Goal: Find specific page/section: Find specific page/section

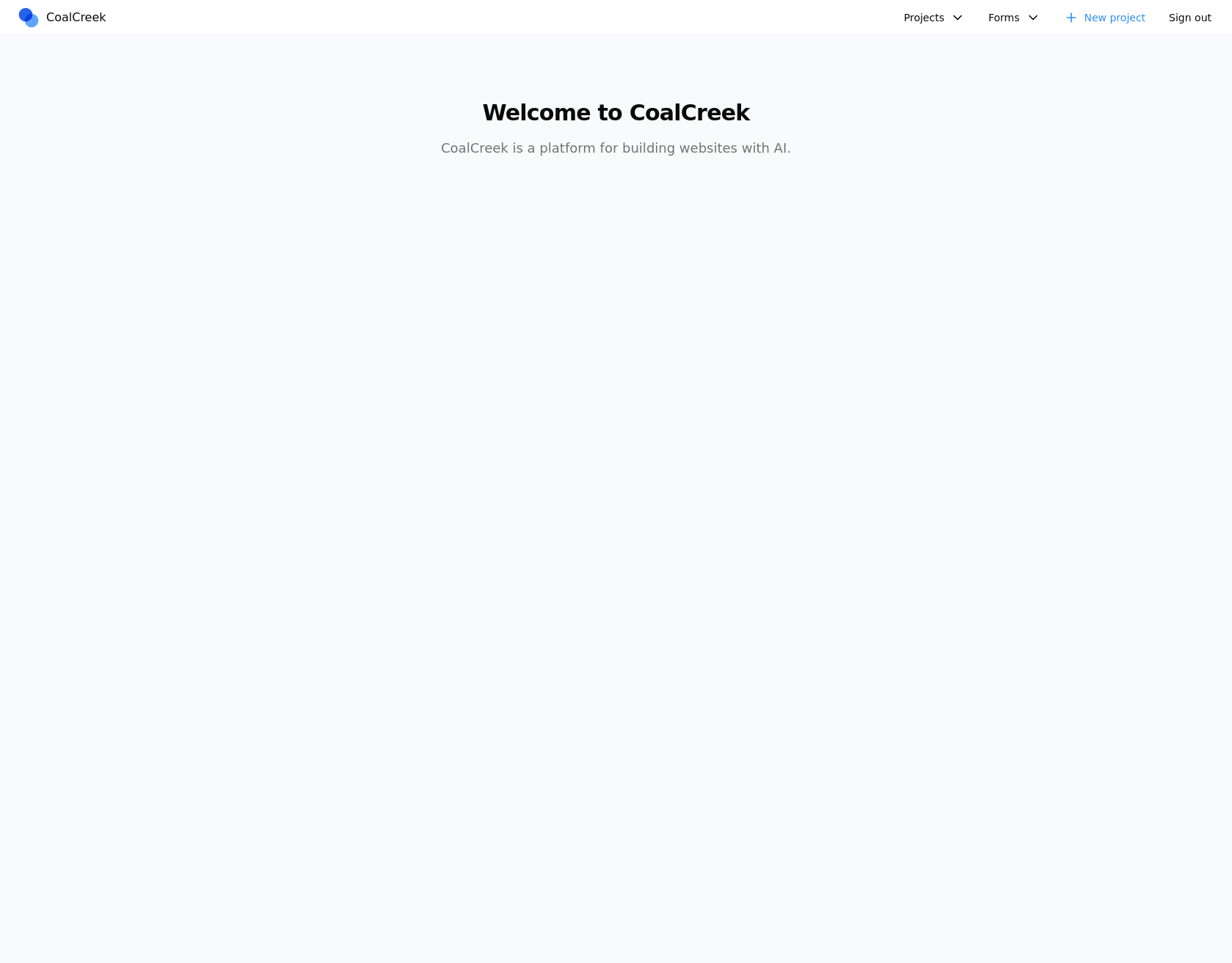
click at [957, 20] on button "Projects" at bounding box center [934, 17] width 78 height 22
click at [936, 188] on link "Albany Physical Therapy" at bounding box center [1011, 200] width 211 height 25
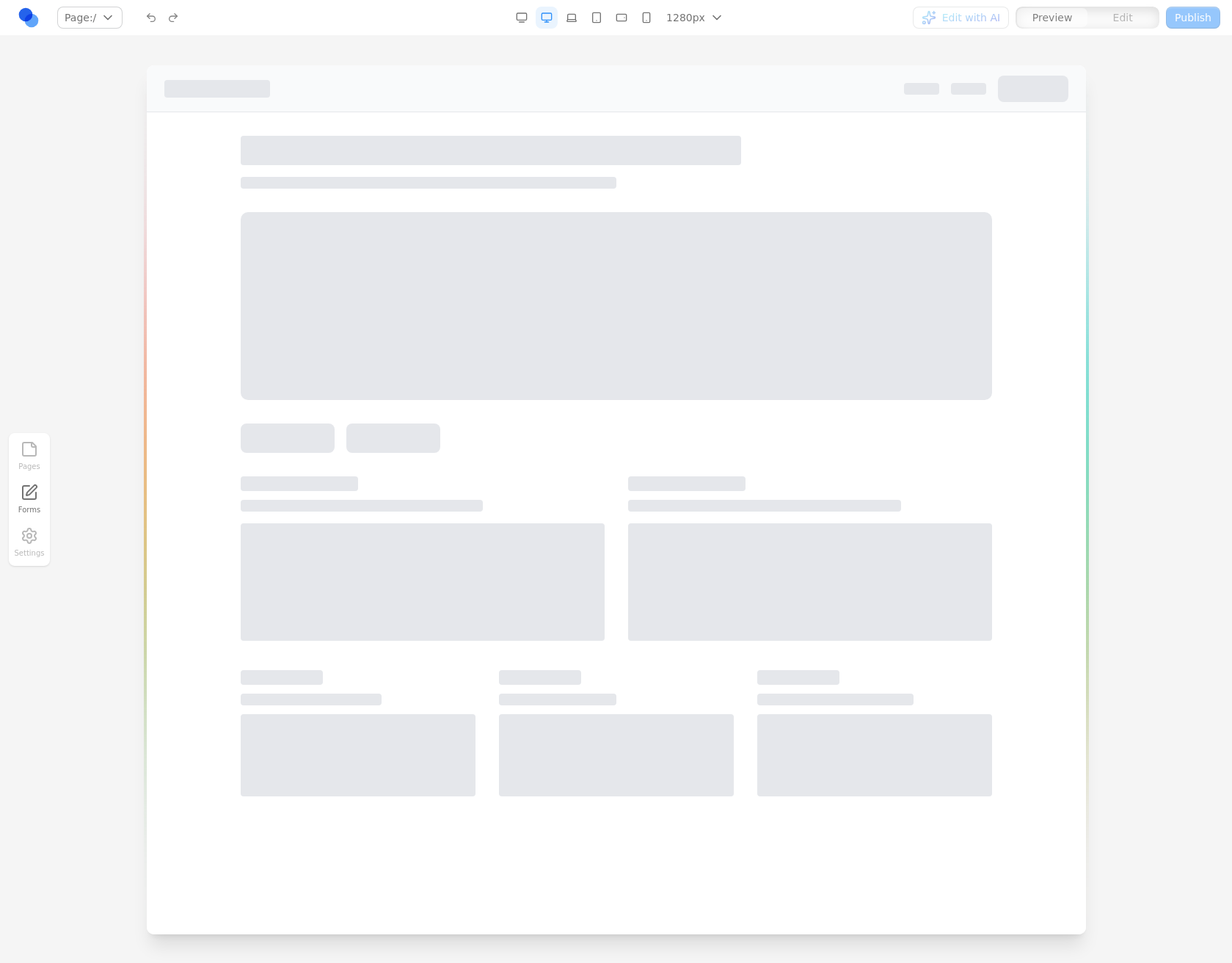
click at [577, 18] on icon "button" at bounding box center [571, 17] width 10 height 7
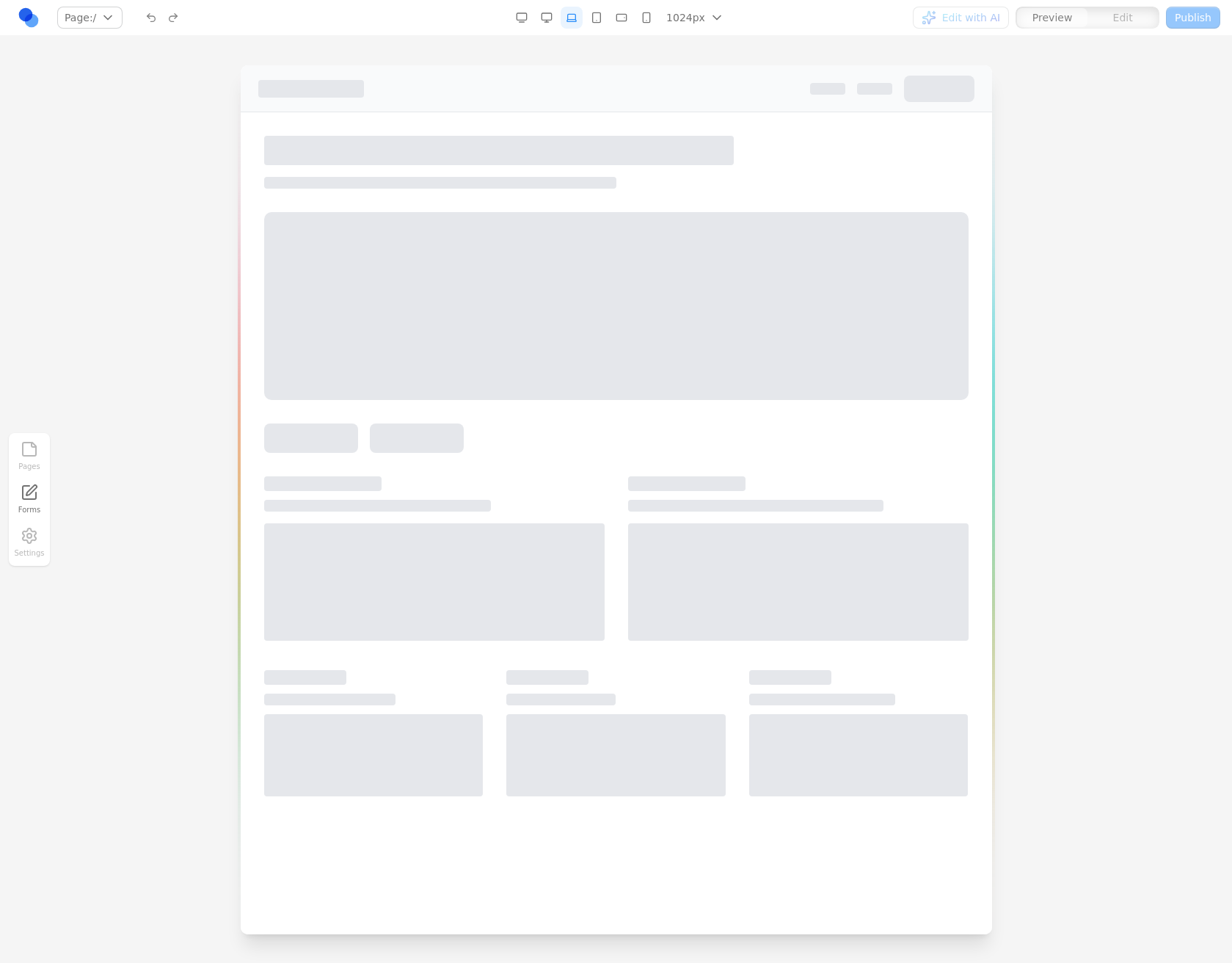
click at [601, 17] on icon "button" at bounding box center [596, 17] width 12 height 12
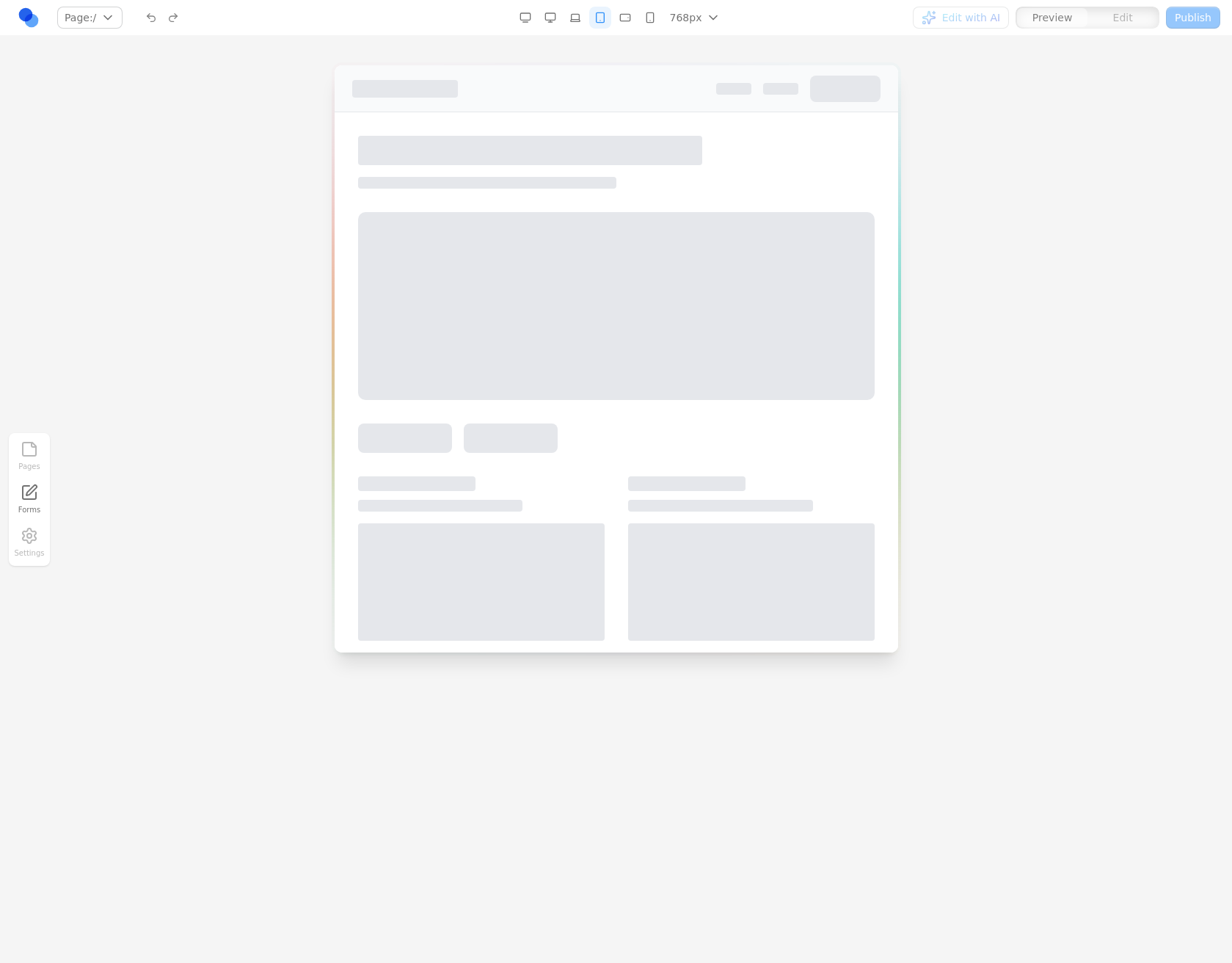
click at [617, 14] on button "button" at bounding box center [625, 17] width 22 height 22
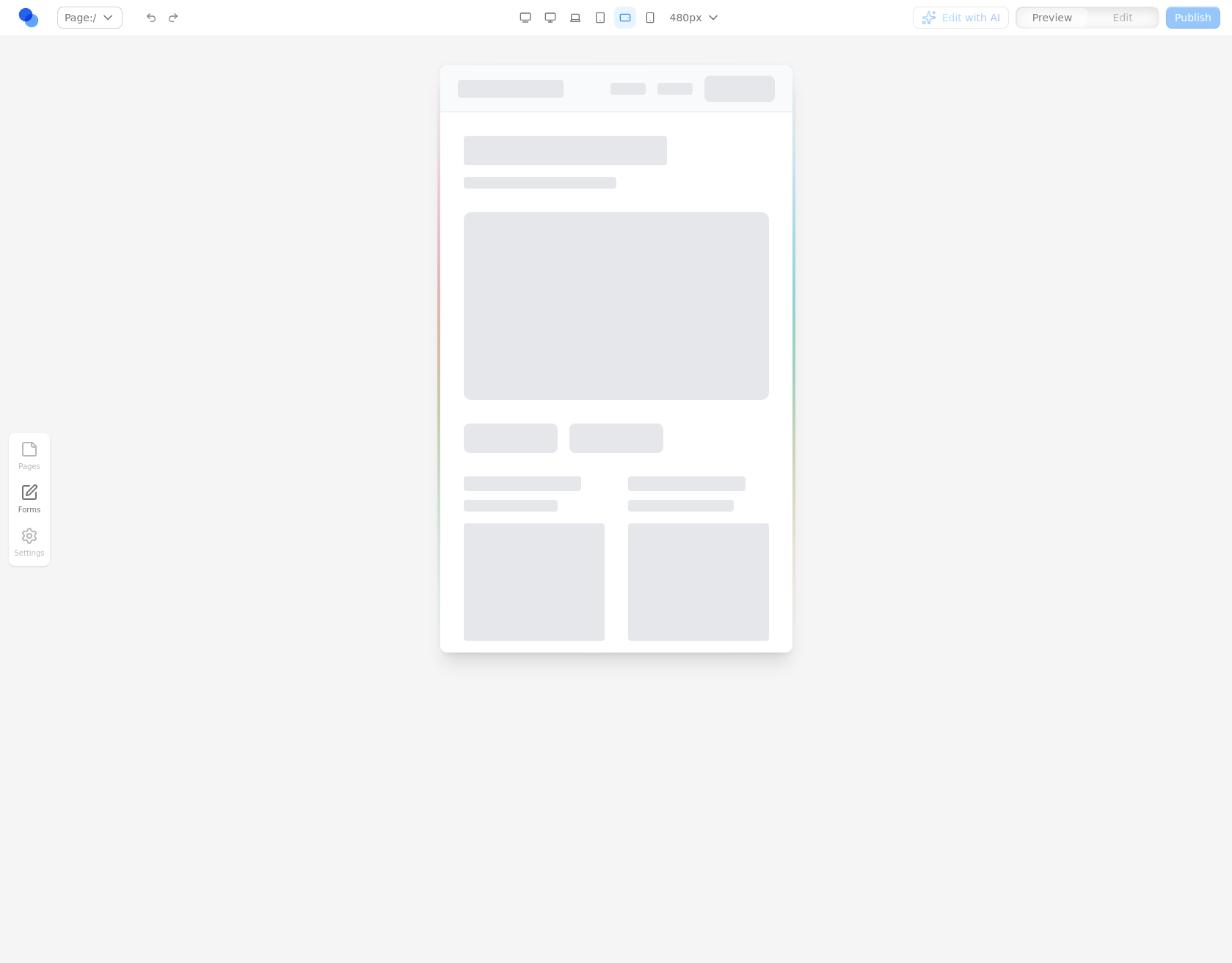
click at [525, 18] on icon "button" at bounding box center [525, 17] width 12 height 12
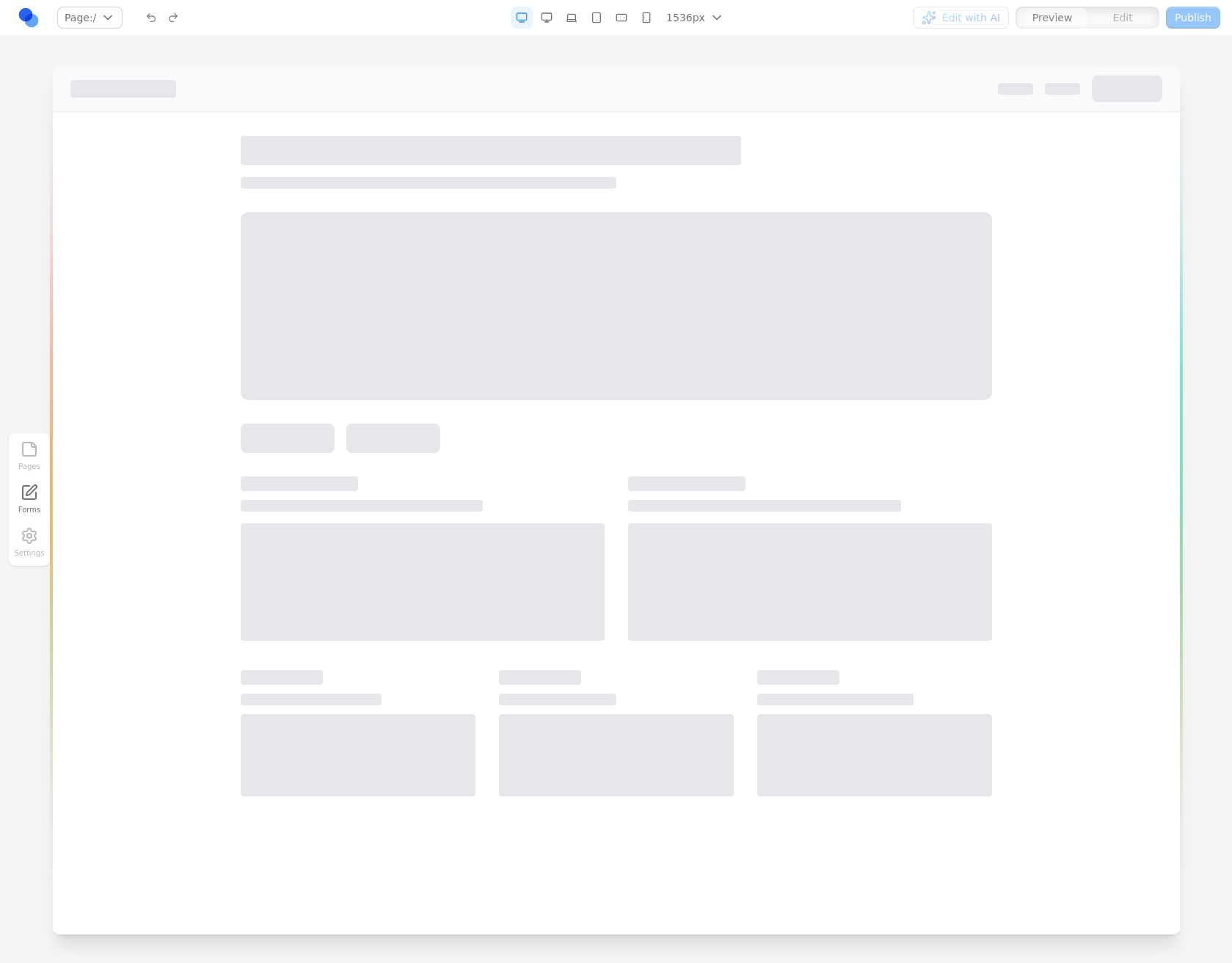
click at [565, 10] on button "button" at bounding box center [571, 17] width 22 height 22
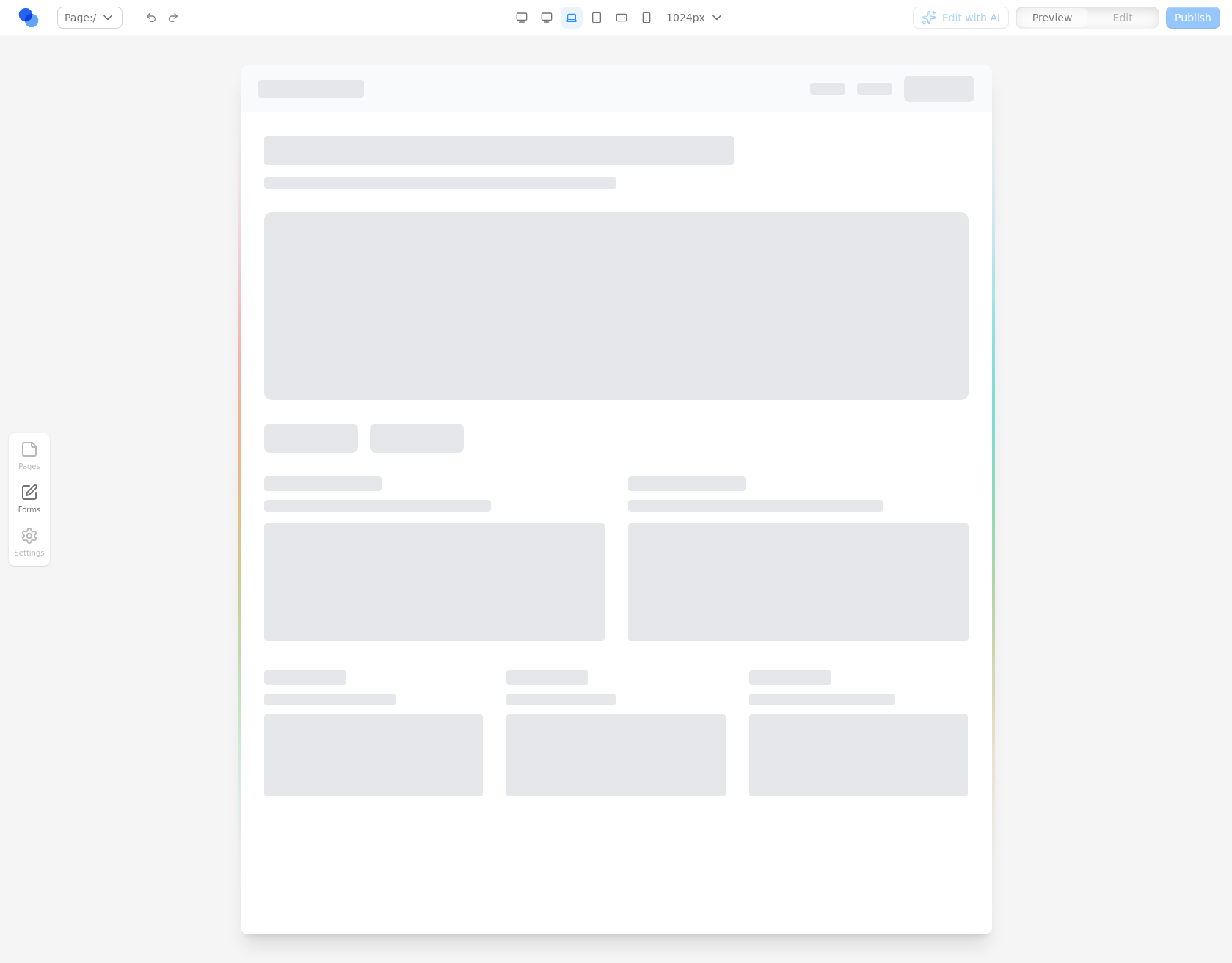
click at [593, 9] on button "button" at bounding box center [597, 17] width 22 height 22
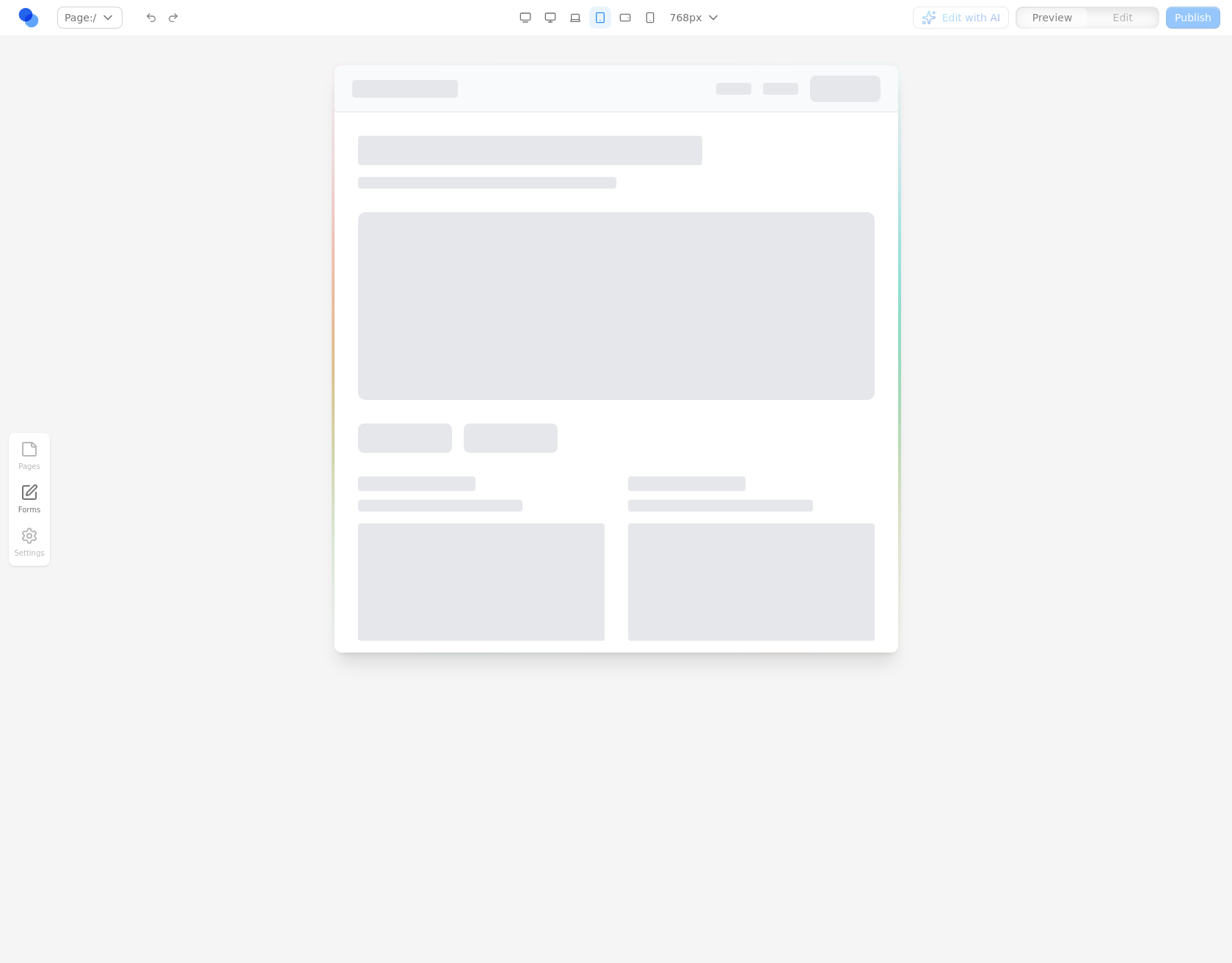
click at [605, 8] on button "button" at bounding box center [600, 17] width 22 height 22
click at [650, 14] on icon "button" at bounding box center [650, 17] width 12 height 12
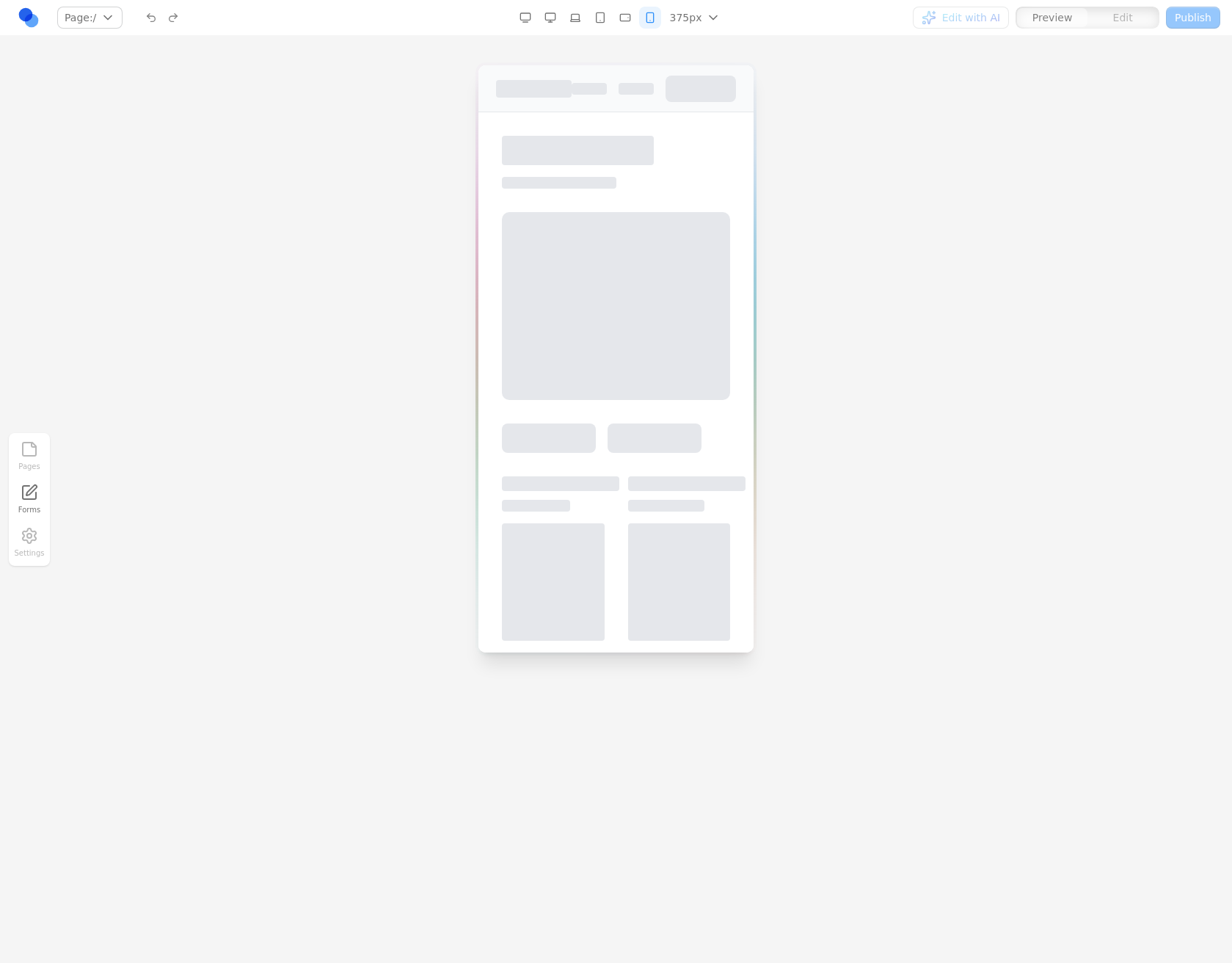
click at [617, 18] on button "button" at bounding box center [625, 17] width 22 height 22
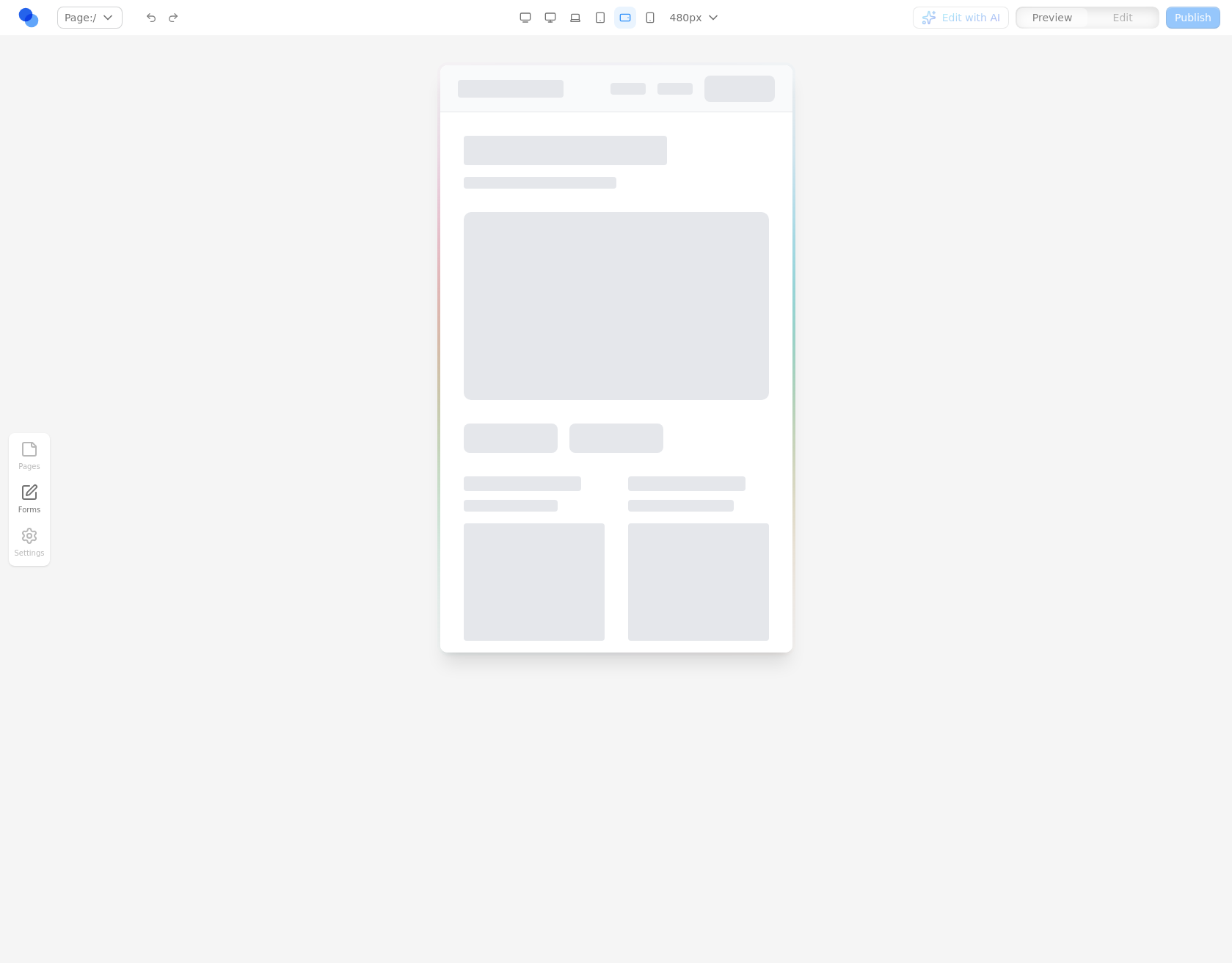
drag, startPoint x: 580, startPoint y: 23, endPoint x: 561, endPoint y: 24, distance: 19.0
click at [575, 23] on button "button" at bounding box center [575, 17] width 22 height 22
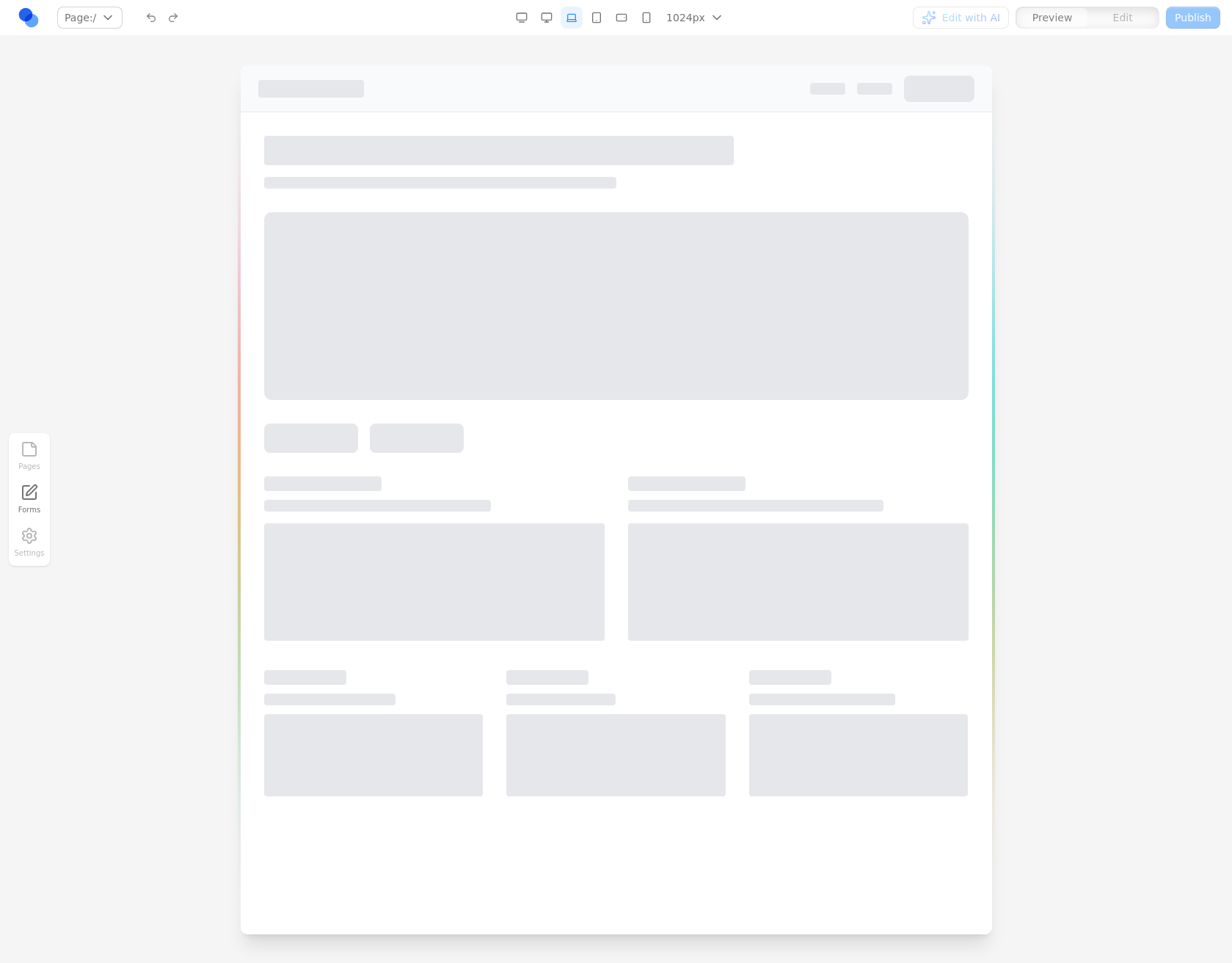
click at [561, 24] on div "1024px 1536px 1280px 1024px 768px 480px 375px" at bounding box center [619, 17] width 216 height 22
click at [654, 11] on button "button" at bounding box center [646, 17] width 22 height 22
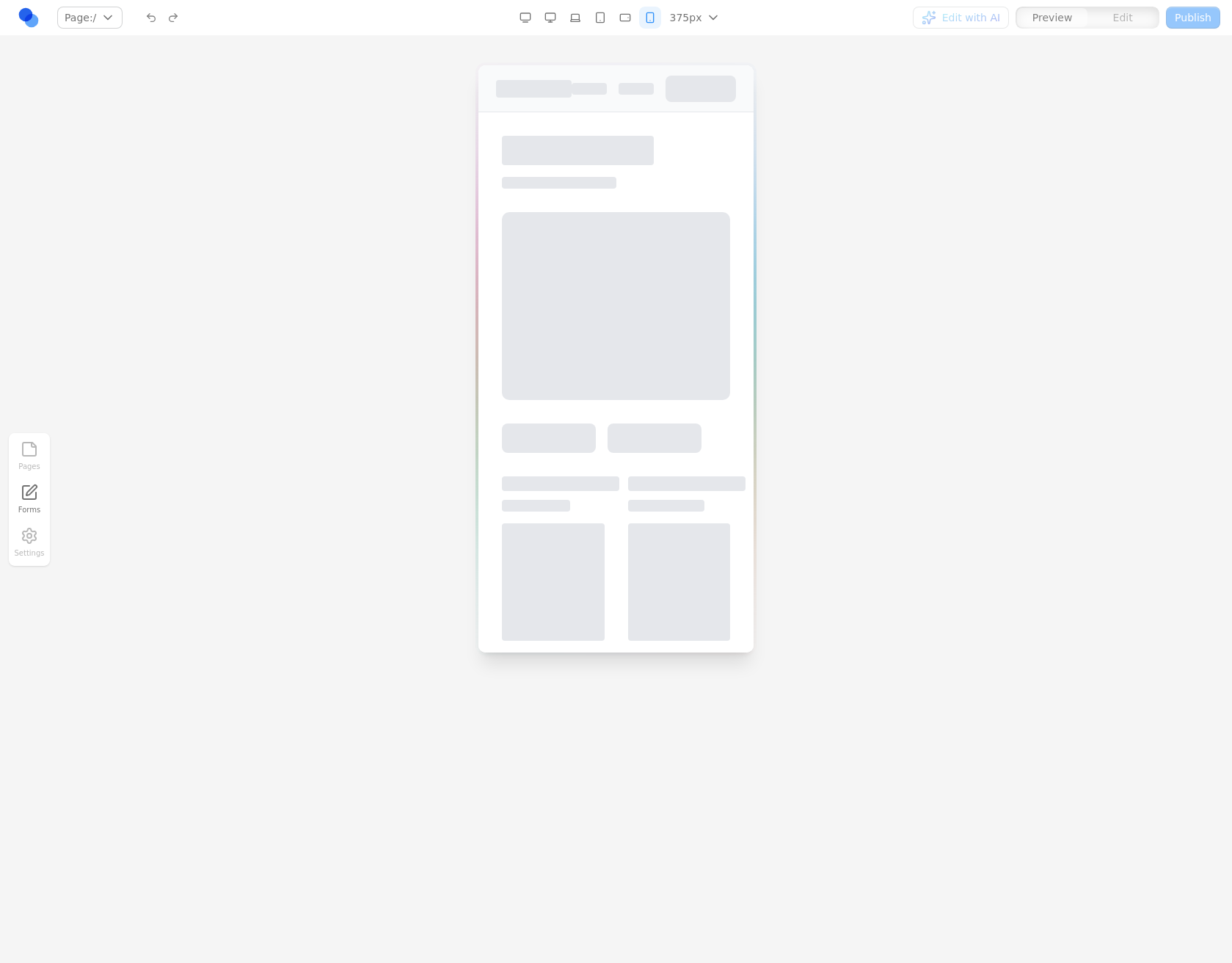
click at [624, 15] on icon "button" at bounding box center [625, 17] width 12 height 12
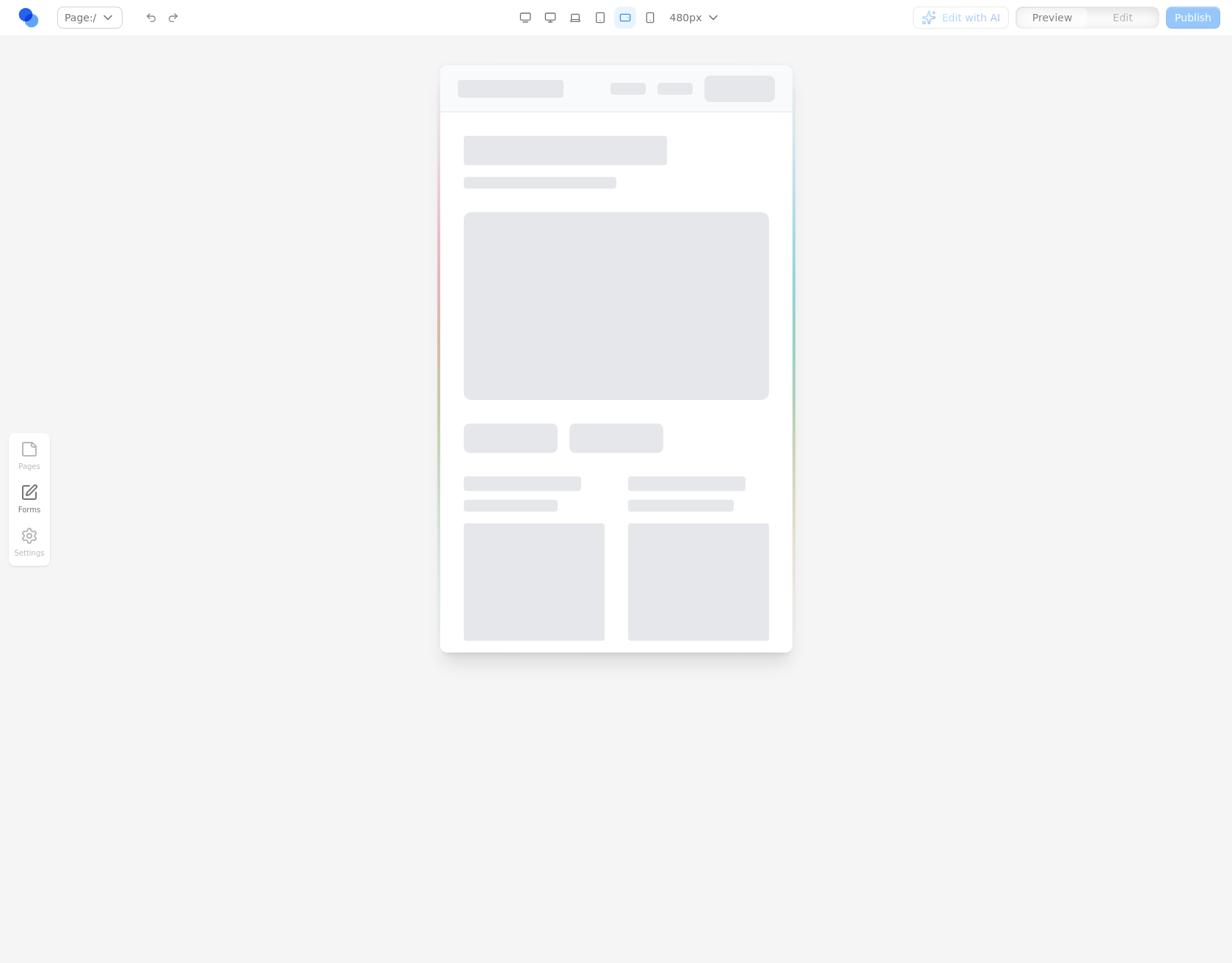
click at [603, 18] on div "480px 1536px 1280px 1024px 768px 480px 375px" at bounding box center [619, 17] width 210 height 22
click at [573, 23] on icon "button" at bounding box center [575, 17] width 12 height 12
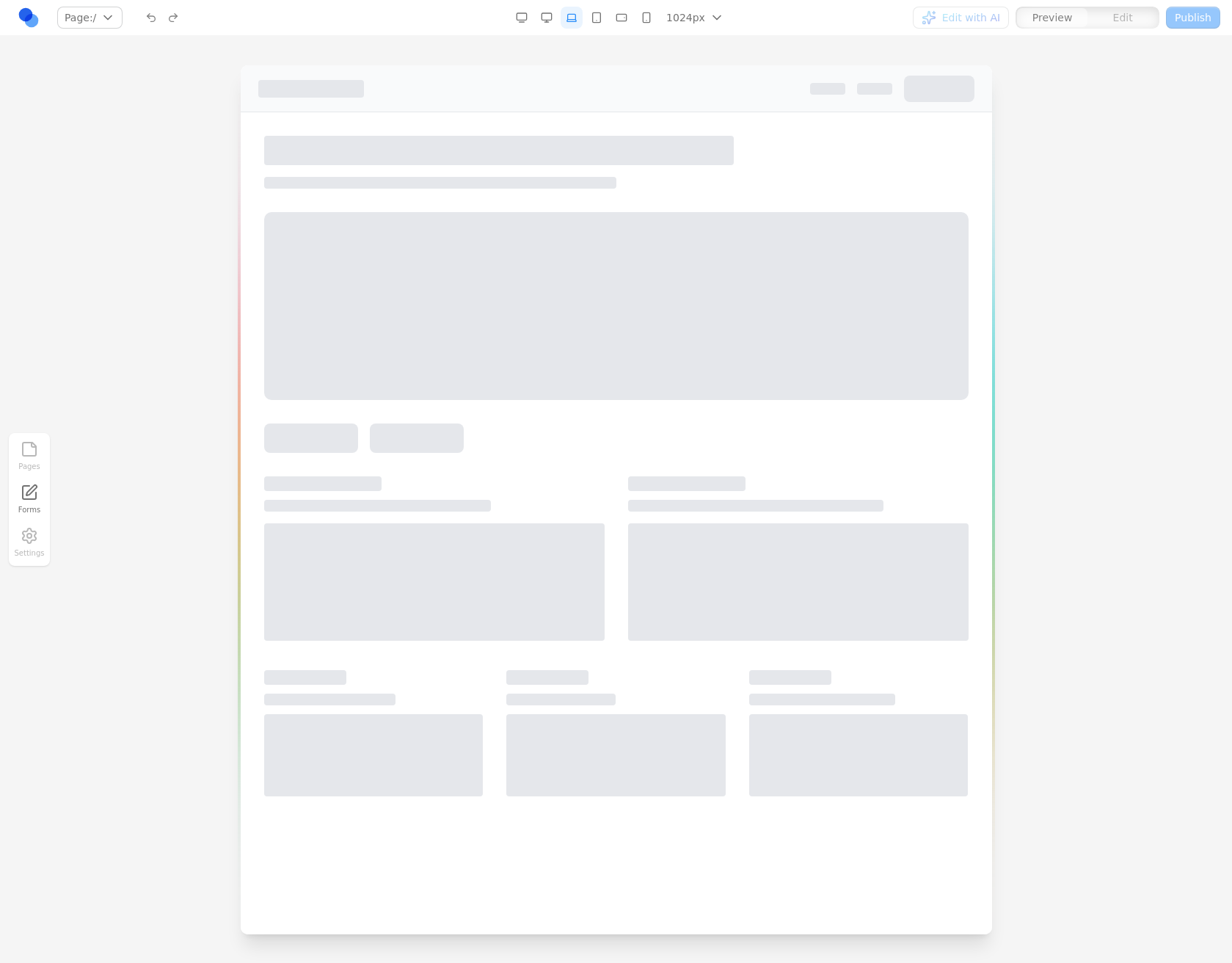
drag, startPoint x: 551, startPoint y: 26, endPoint x: 534, endPoint y: 29, distance: 17.3
click at [551, 26] on button "button" at bounding box center [546, 17] width 22 height 22
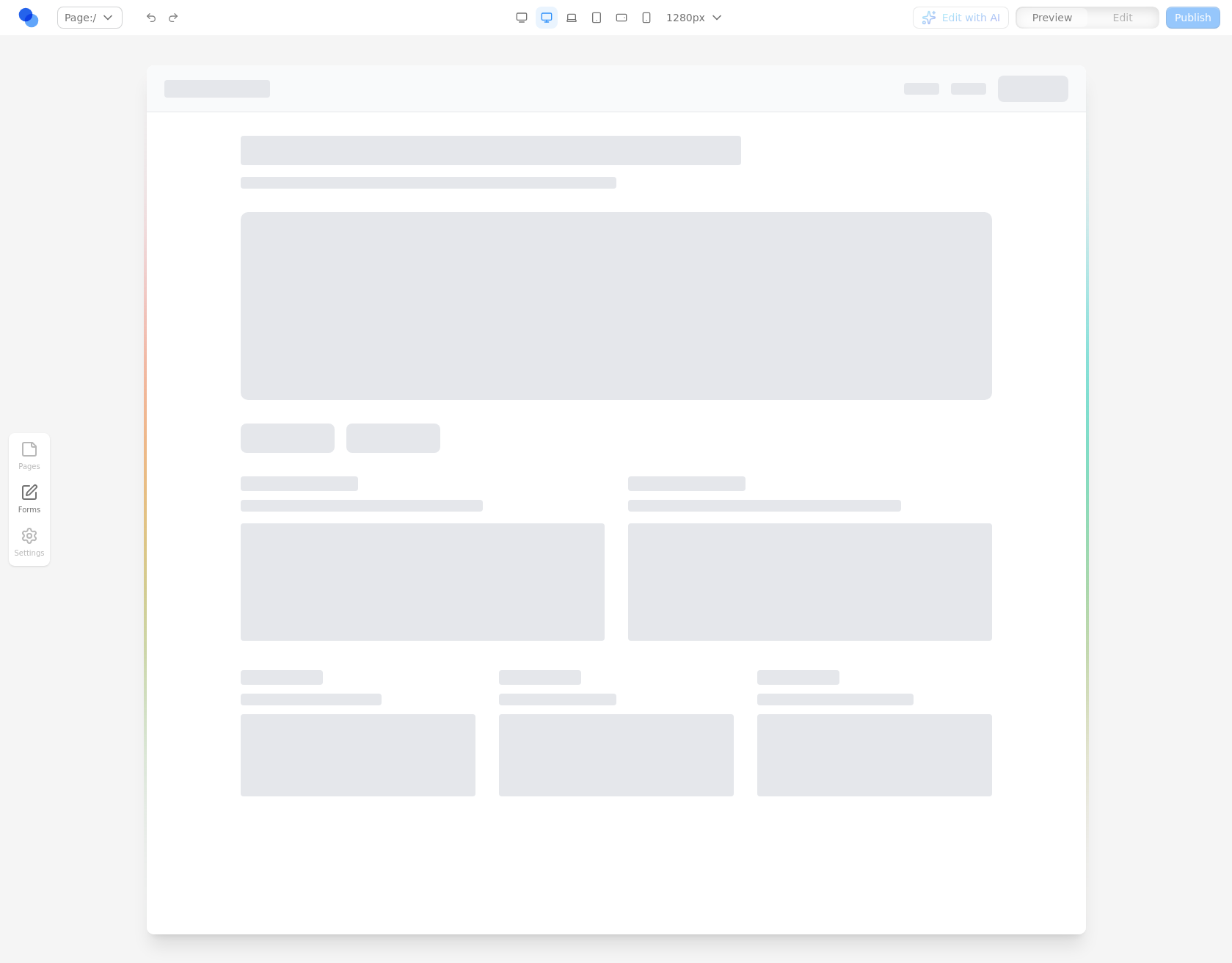
click at [534, 29] on div "1280px 1536px 1280px 1024px 768px 480px 375px" at bounding box center [619, 18] width 393 height 23
click at [527, 28] on button "button" at bounding box center [522, 17] width 22 height 22
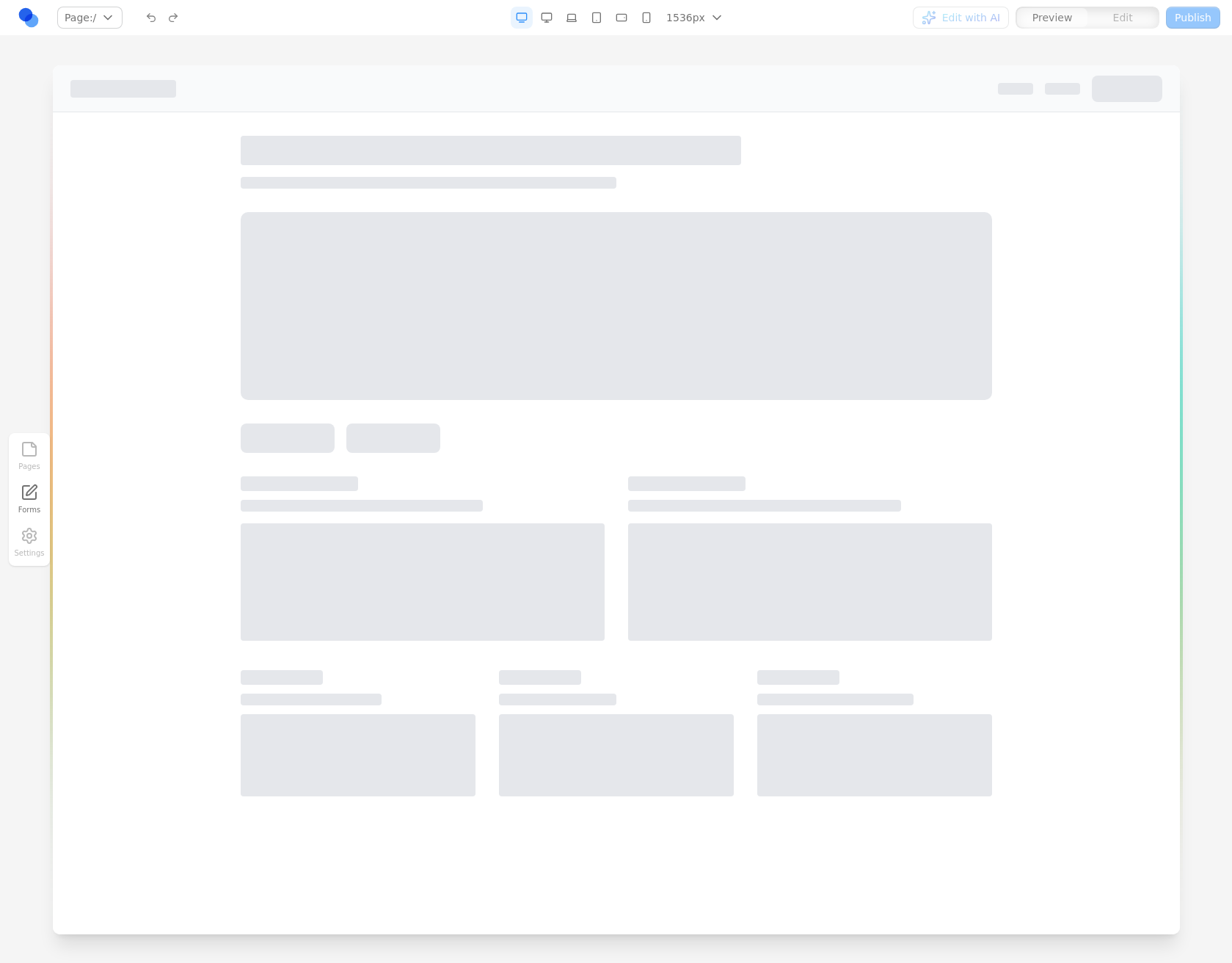
click at [527, 22] on button "button" at bounding box center [522, 17] width 22 height 22
